Goal: Transaction & Acquisition: Purchase product/service

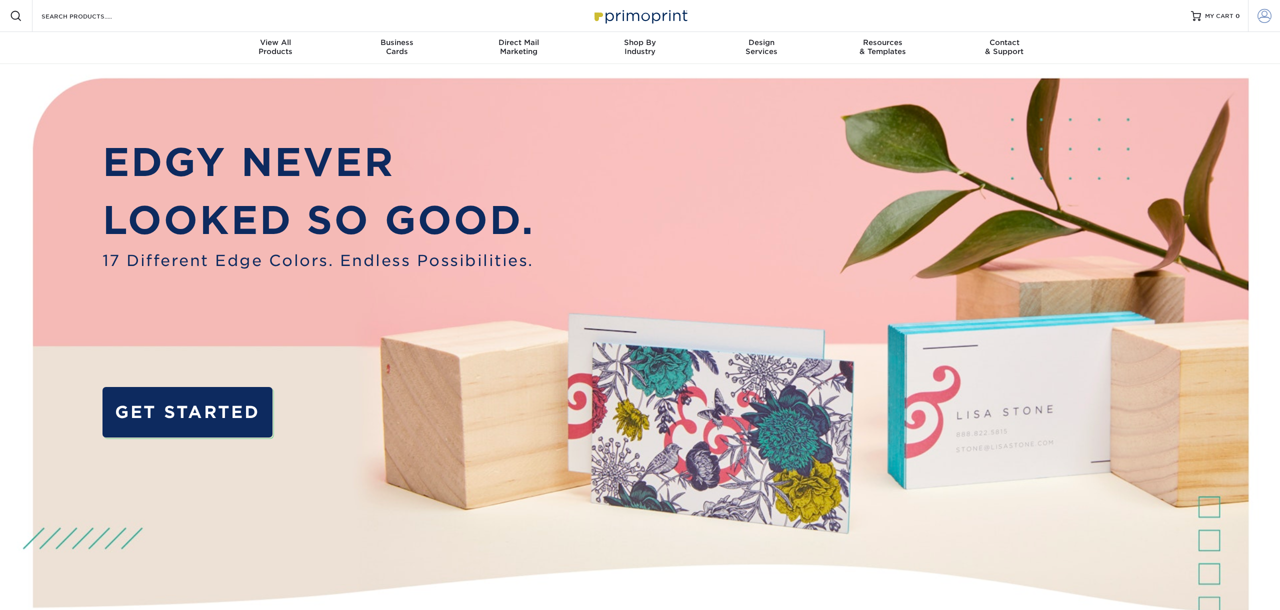
click at [1260, 18] on span at bounding box center [1265, 16] width 14 height 14
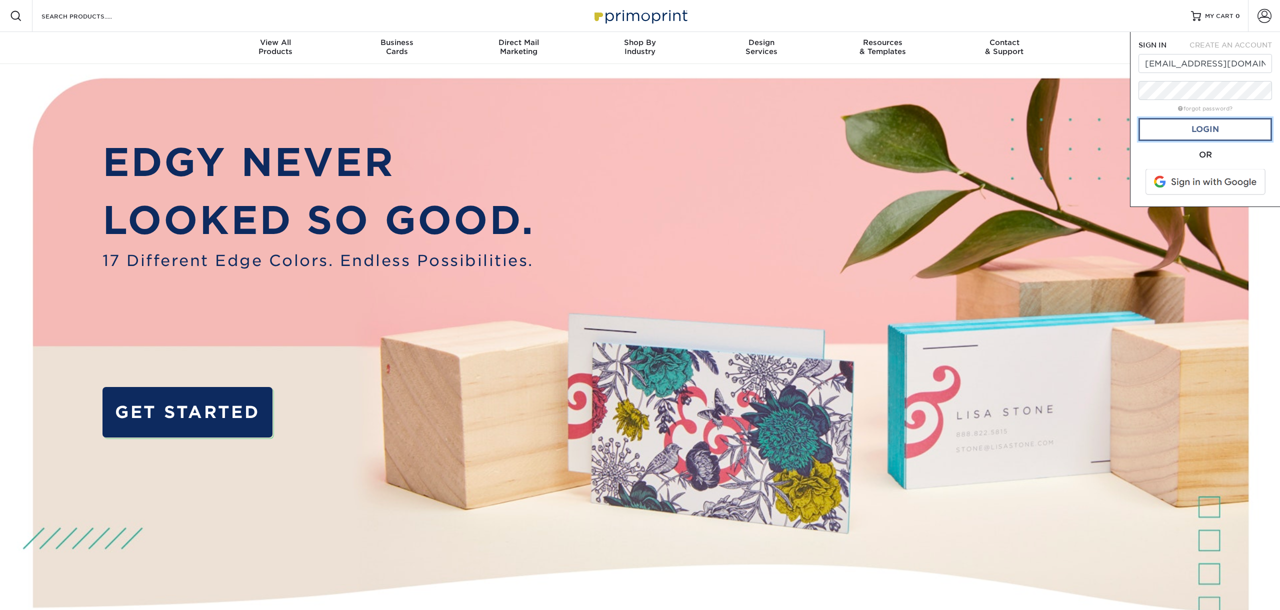
click at [1217, 132] on link "Login" at bounding box center [1206, 129] width 134 height 23
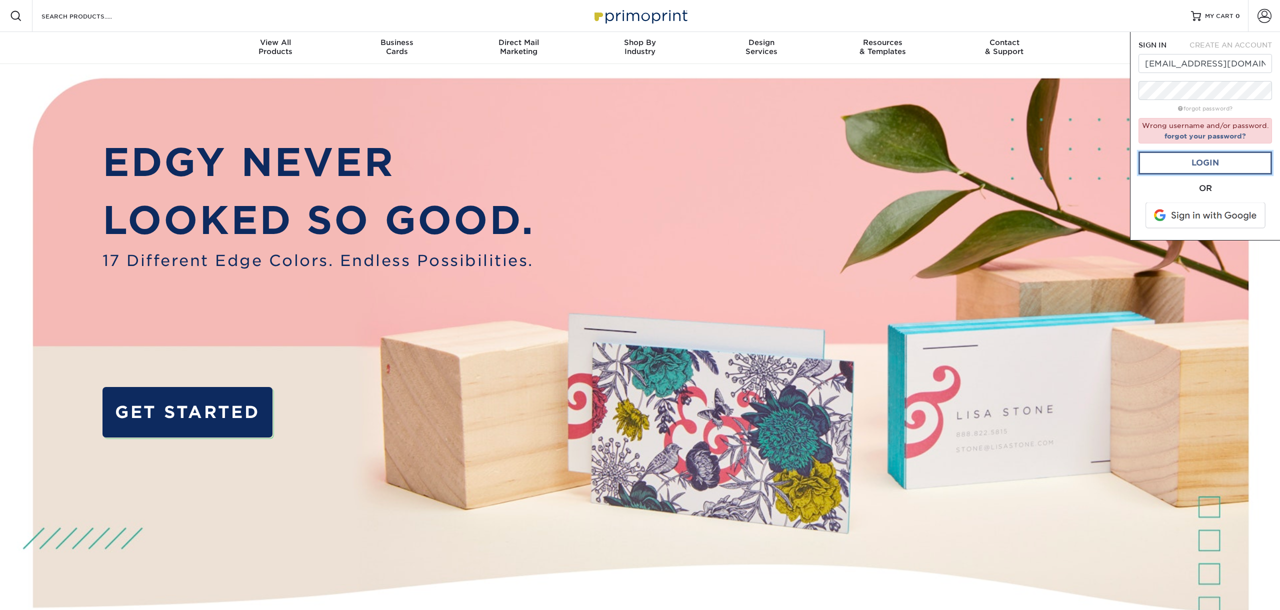
click at [1209, 170] on link "Login" at bounding box center [1206, 163] width 134 height 23
click at [1210, 69] on input "[EMAIL_ADDRESS][DOMAIN_NAME]" at bounding box center [1206, 63] width 134 height 19
click at [1256, 66] on input "[EMAIL_ADDRESS][DOMAIN_NAME]" at bounding box center [1206, 63] width 134 height 19
drag, startPoint x: 1255, startPoint y: 67, endPoint x: 1022, endPoint y: 64, distance: 232.6
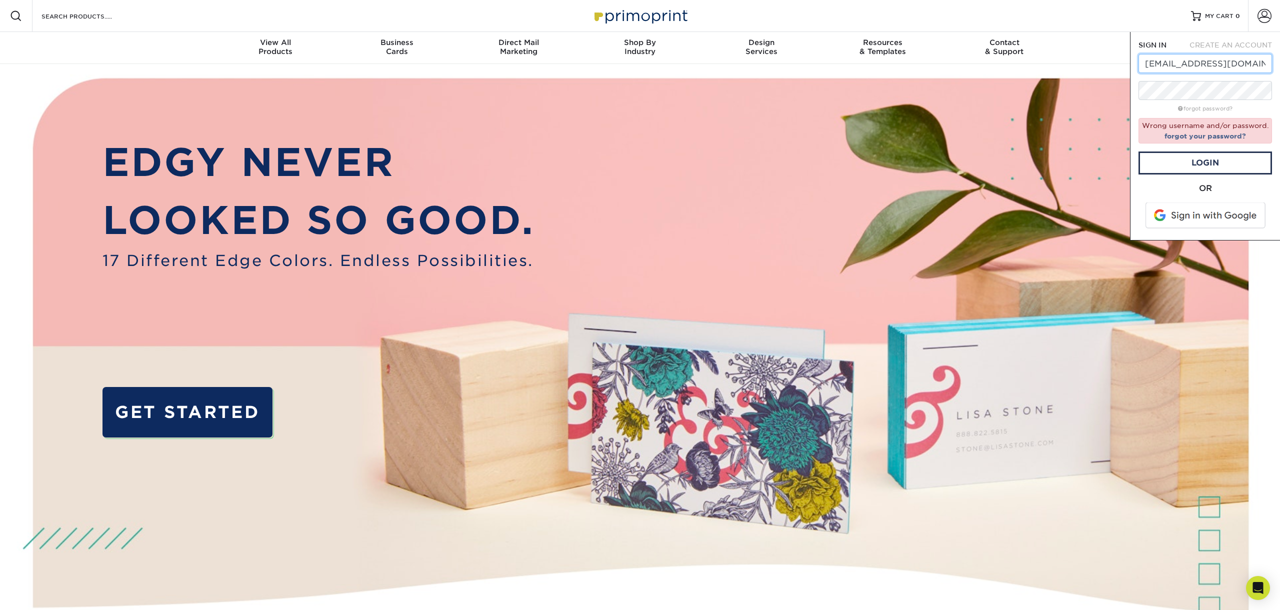
click at [1139, 64] on input "[EMAIL_ADDRESS][DOMAIN_NAME]" at bounding box center [1206, 63] width 134 height 19
click at [1060, 120] on img at bounding box center [640, 381] width 1267 height 634
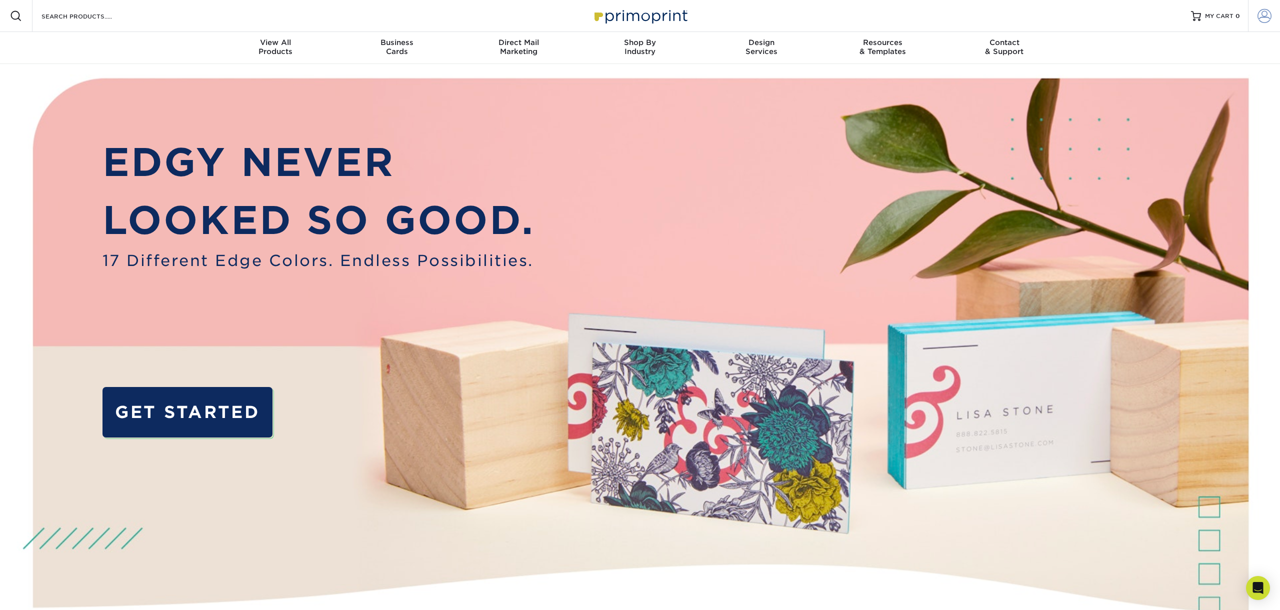
click at [1268, 22] on span at bounding box center [1265, 16] width 14 height 14
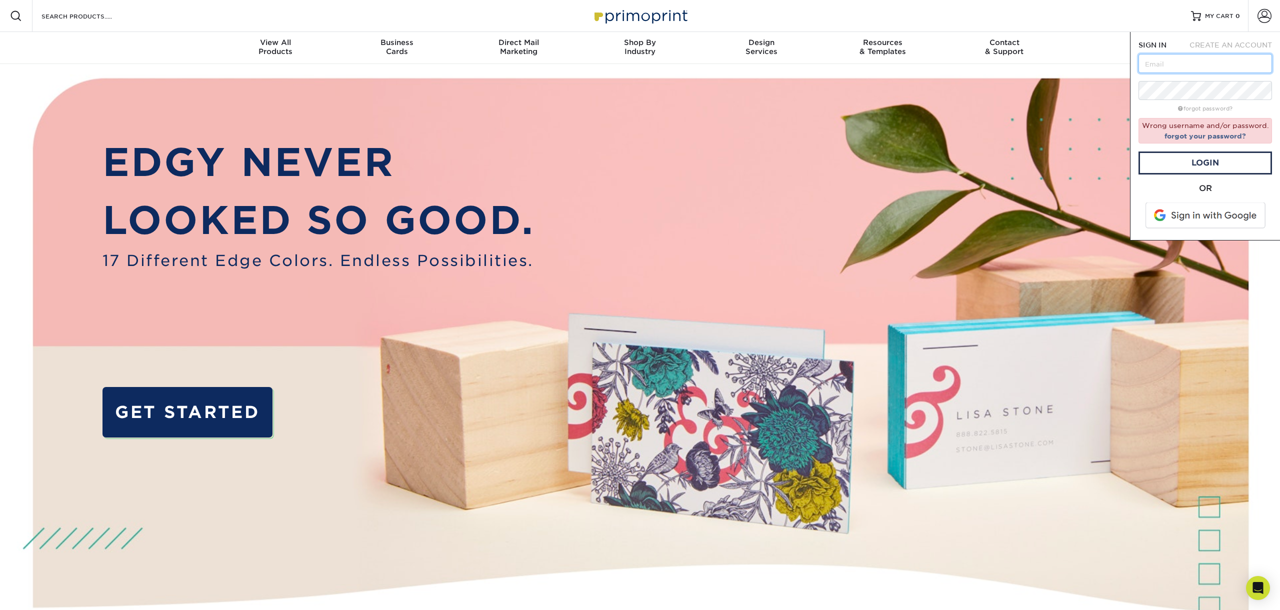
click at [1193, 65] on input "text" at bounding box center [1206, 63] width 134 height 19
click at [632, 73] on img at bounding box center [640, 381] width 1267 height 634
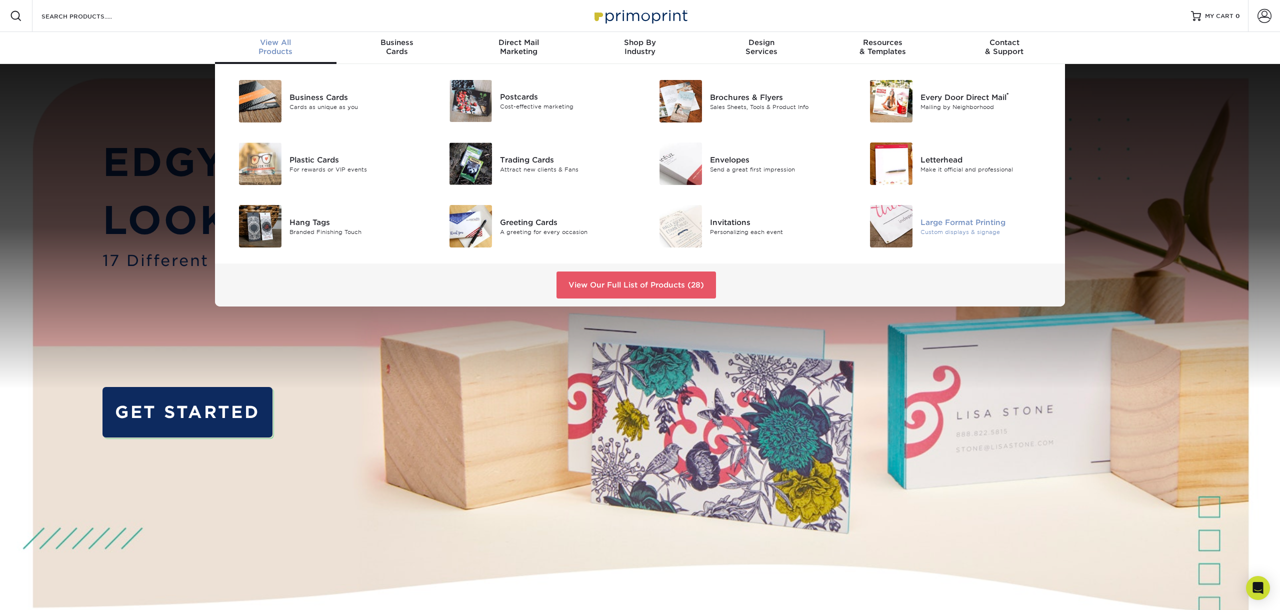
click at [945, 226] on div "Large Format Printing" at bounding box center [987, 222] width 133 height 11
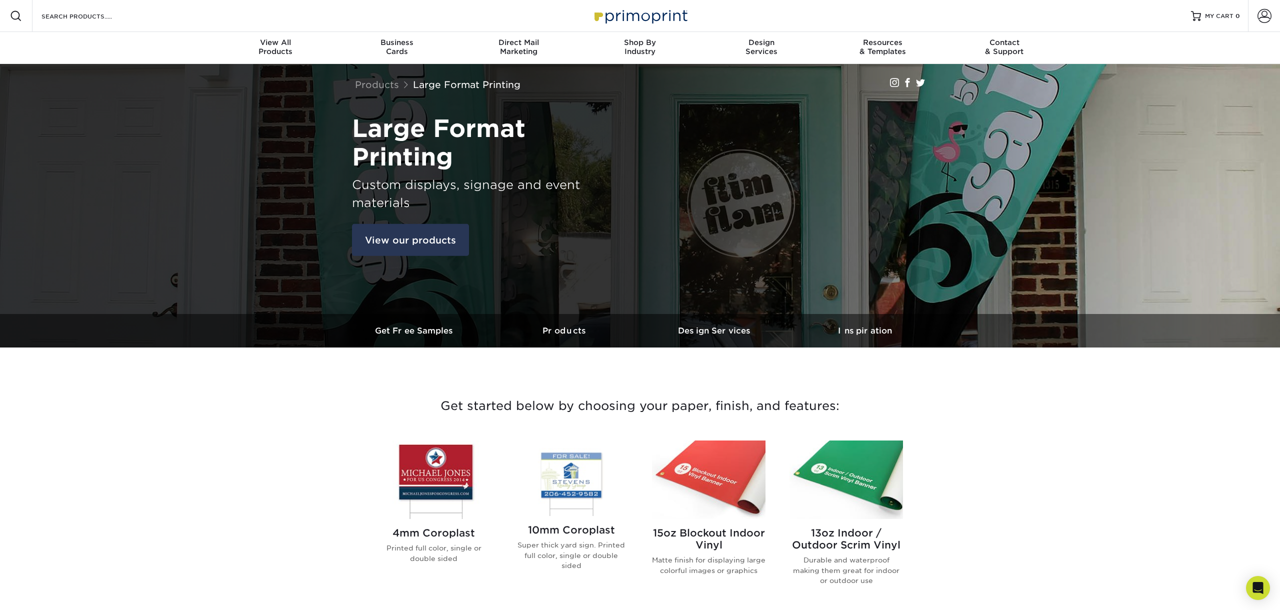
click at [433, 250] on link "View our products" at bounding box center [410, 240] width 117 height 32
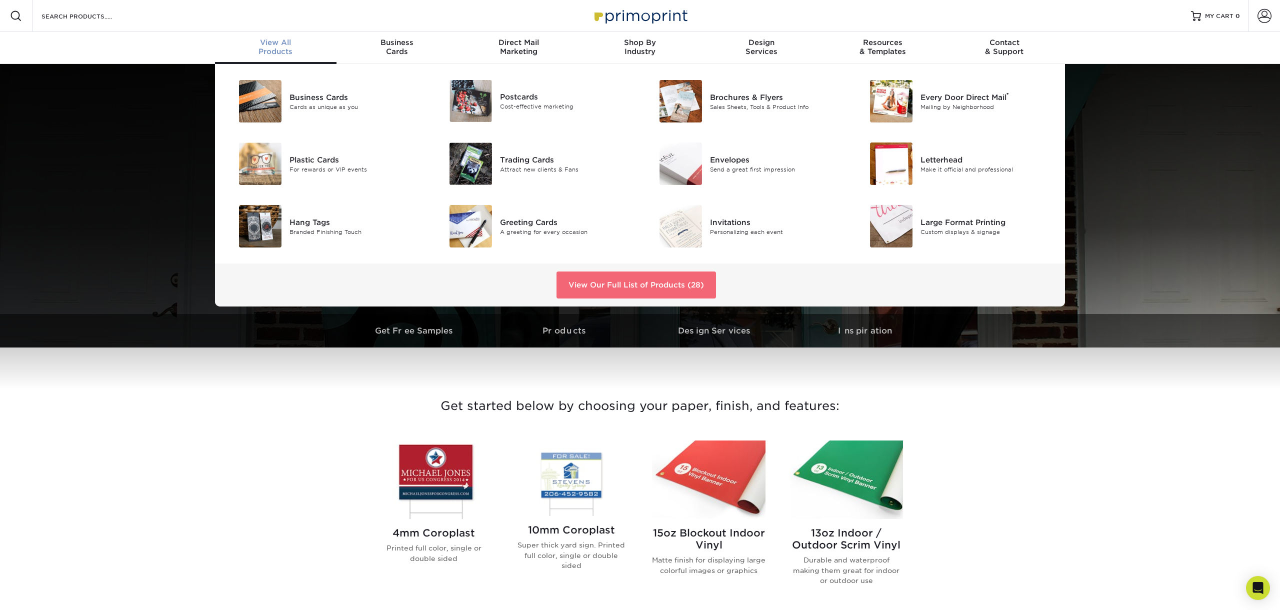
click at [688, 287] on link "View Our Full List of Products (28)" at bounding box center [637, 285] width 160 height 27
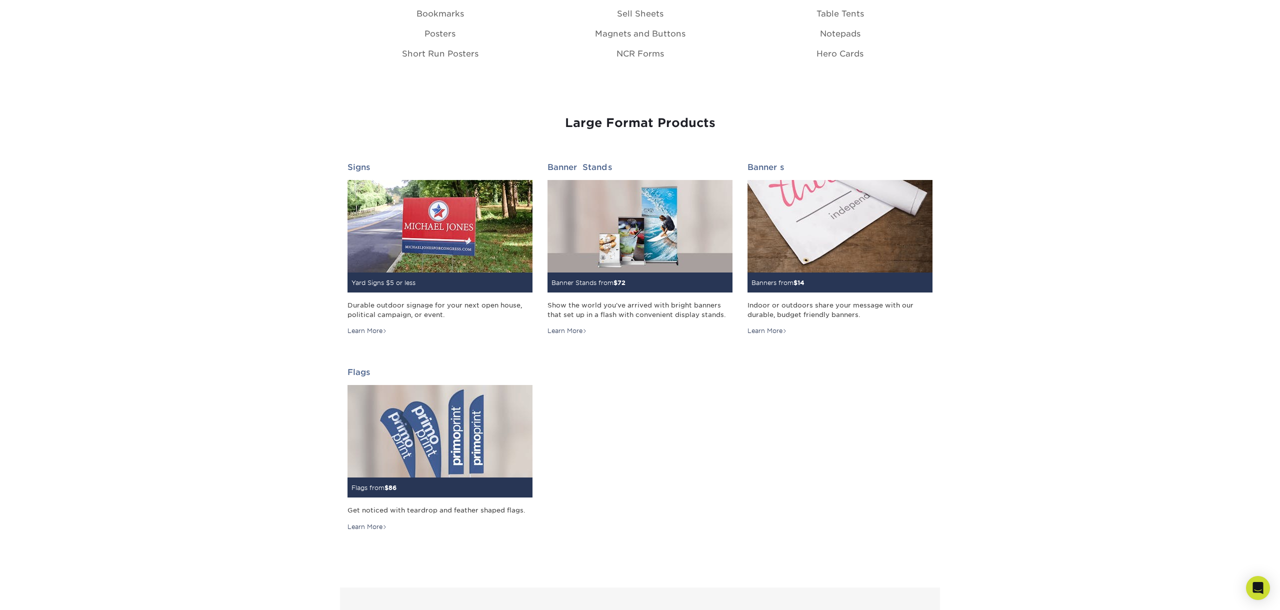
scroll to position [1255, 0]
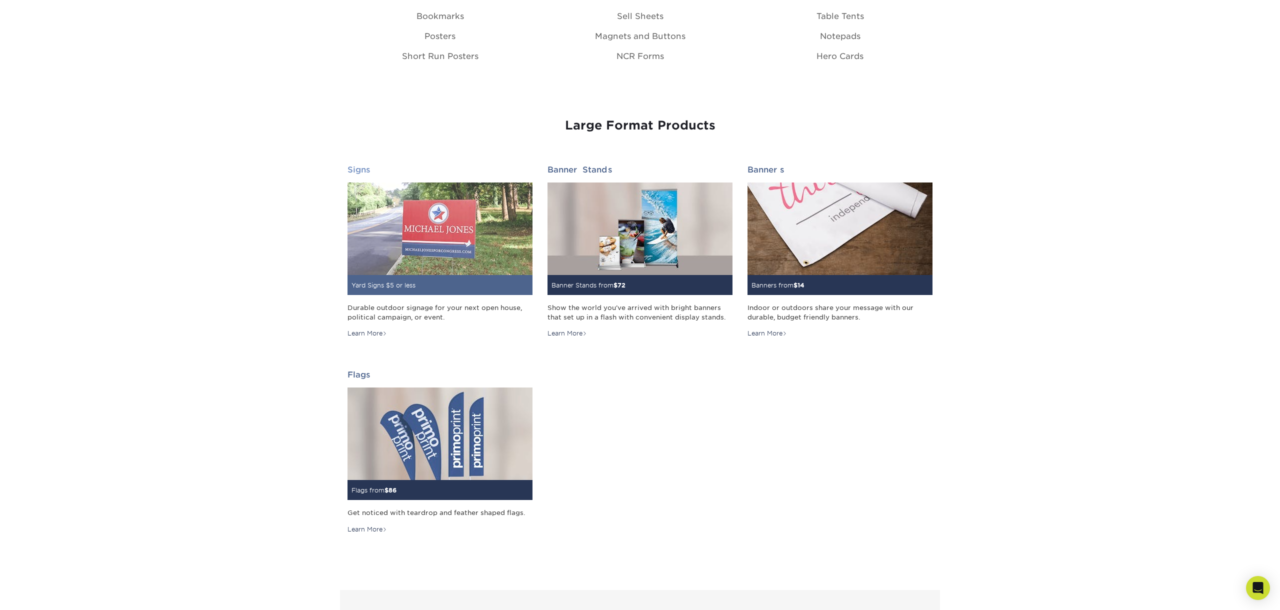
click at [406, 313] on div "Durable outdoor signage for your next open house, political campaign, or event." at bounding box center [440, 312] width 185 height 19
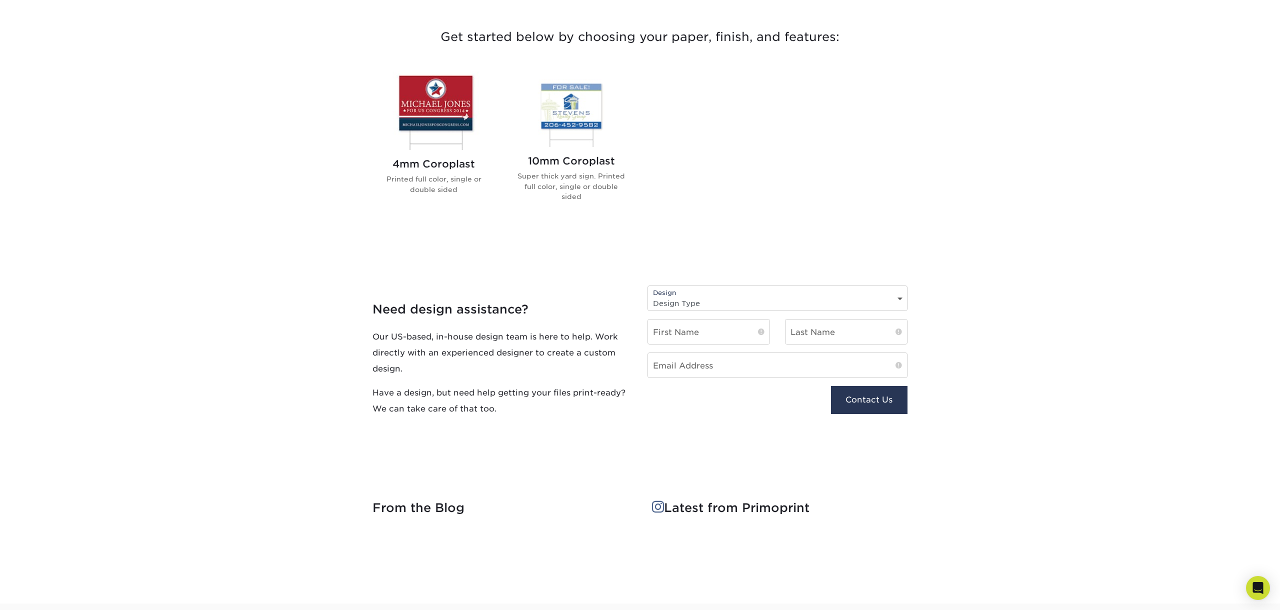
scroll to position [368, 0]
